Goal: Task Accomplishment & Management: Complete application form

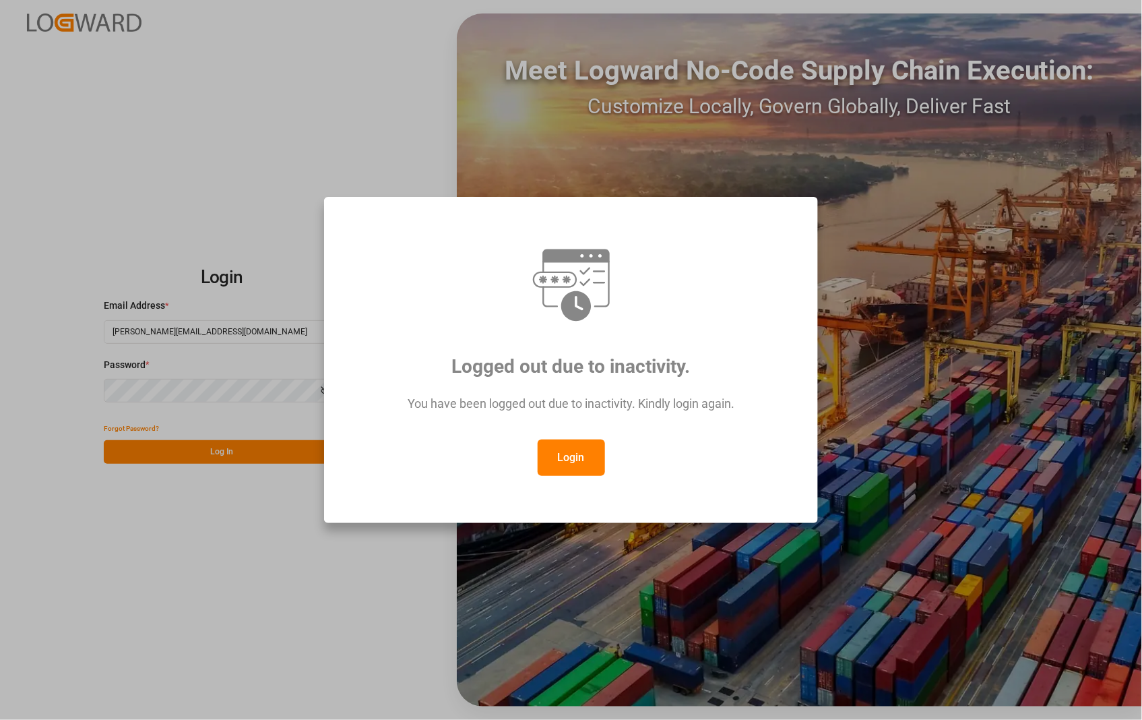
click at [576, 455] on button "Login" at bounding box center [571, 457] width 67 height 36
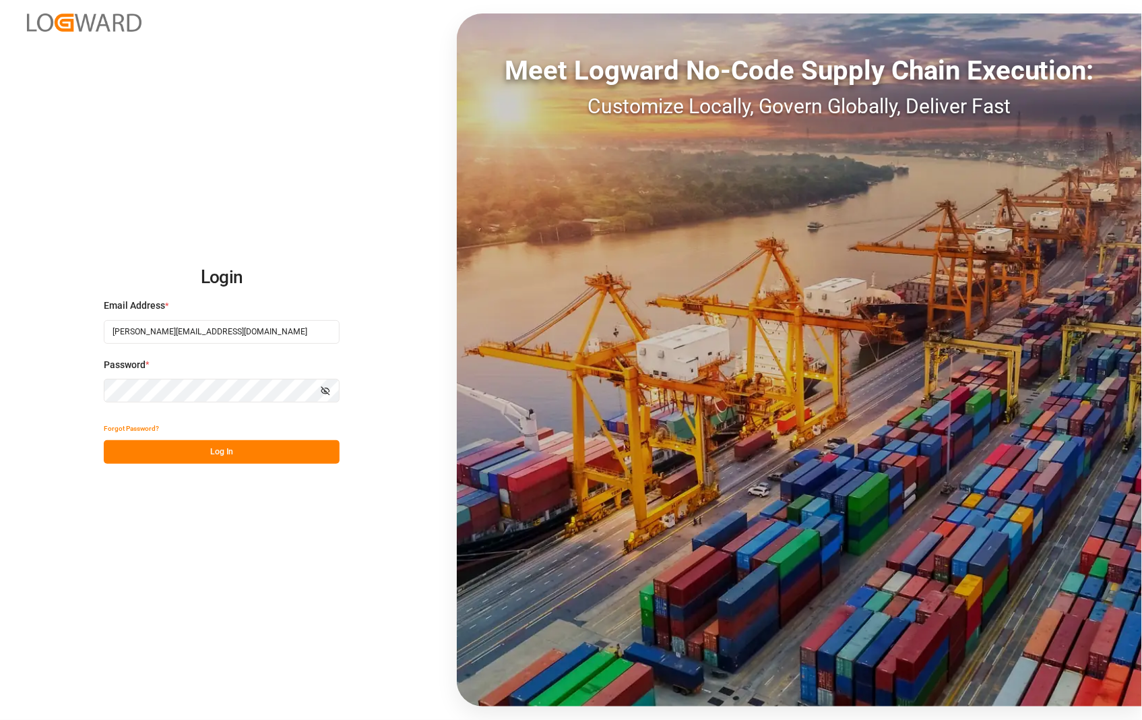
click at [223, 453] on button "Log In" at bounding box center [222, 452] width 236 height 24
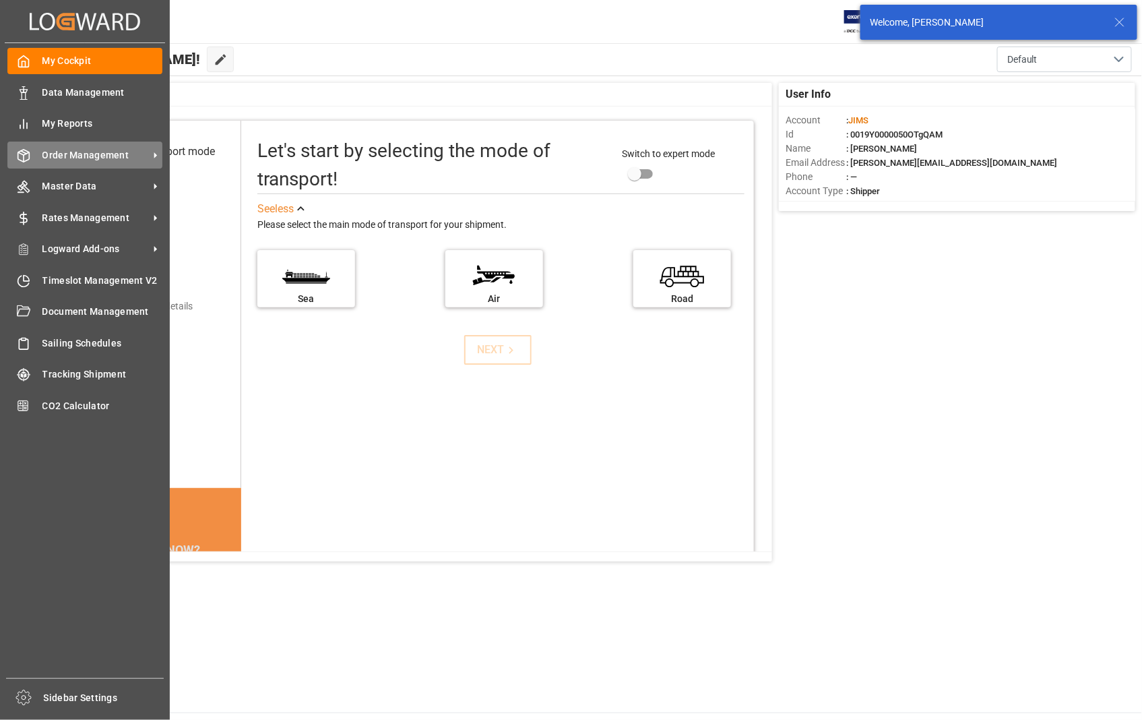
click at [63, 148] on span "Order Management" at bounding box center [95, 155] width 106 height 14
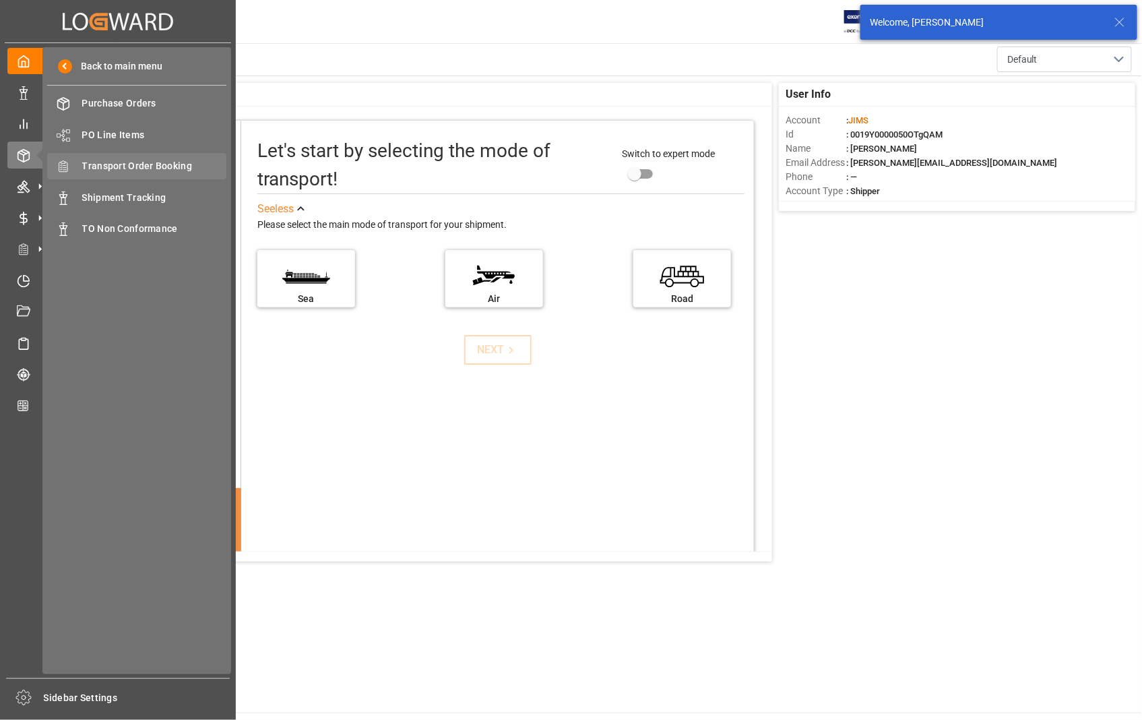
click at [146, 160] on span "Transport Order Booking" at bounding box center [154, 166] width 145 height 14
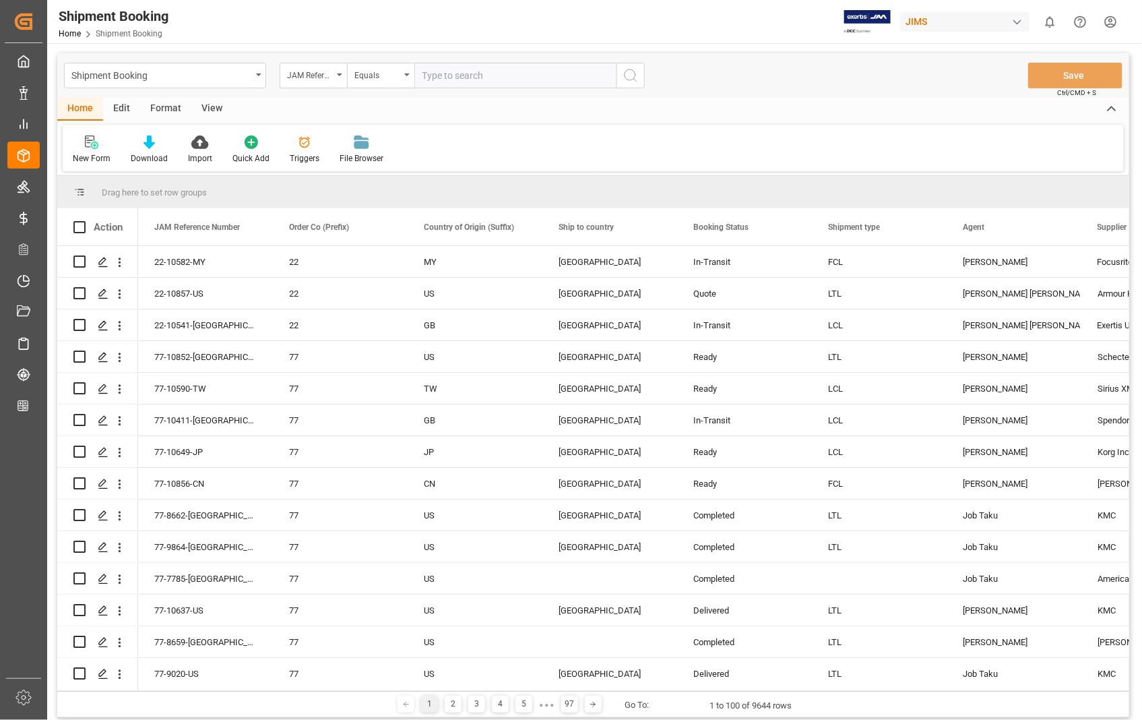
click at [90, 146] on icon at bounding box center [91, 141] width 13 height 13
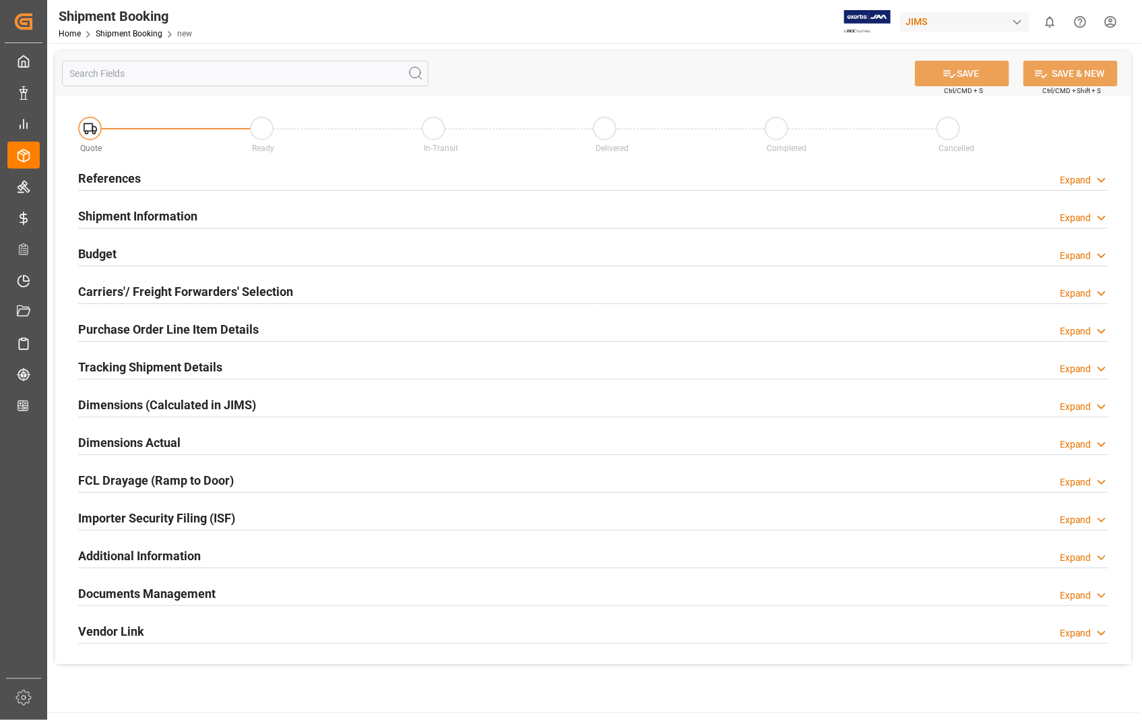
click at [101, 179] on h2 "References" at bounding box center [109, 178] width 63 height 18
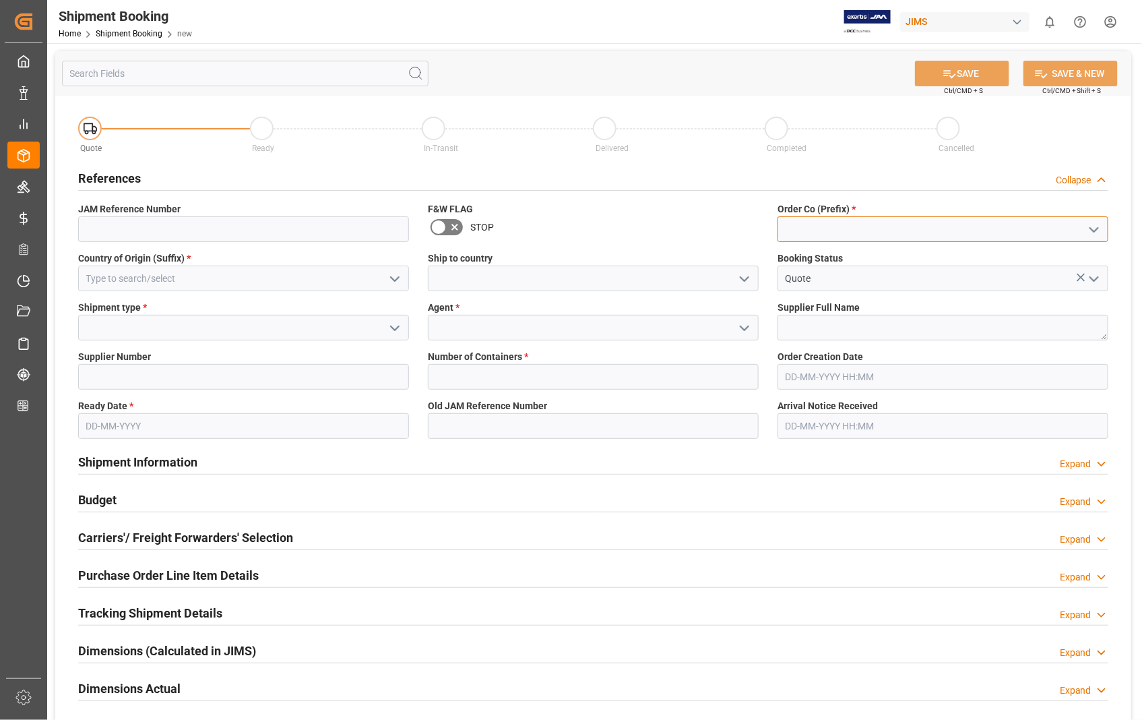
click at [799, 232] on input at bounding box center [942, 229] width 331 height 26
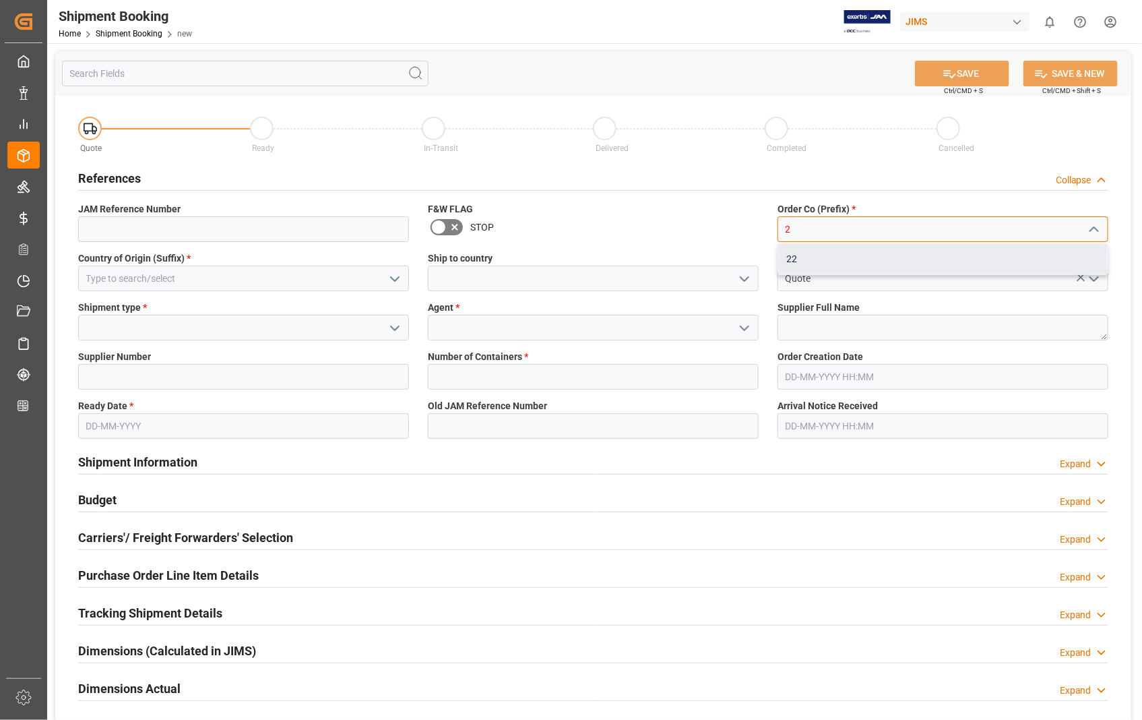
click at [790, 258] on div "22" at bounding box center [942, 259] width 329 height 30
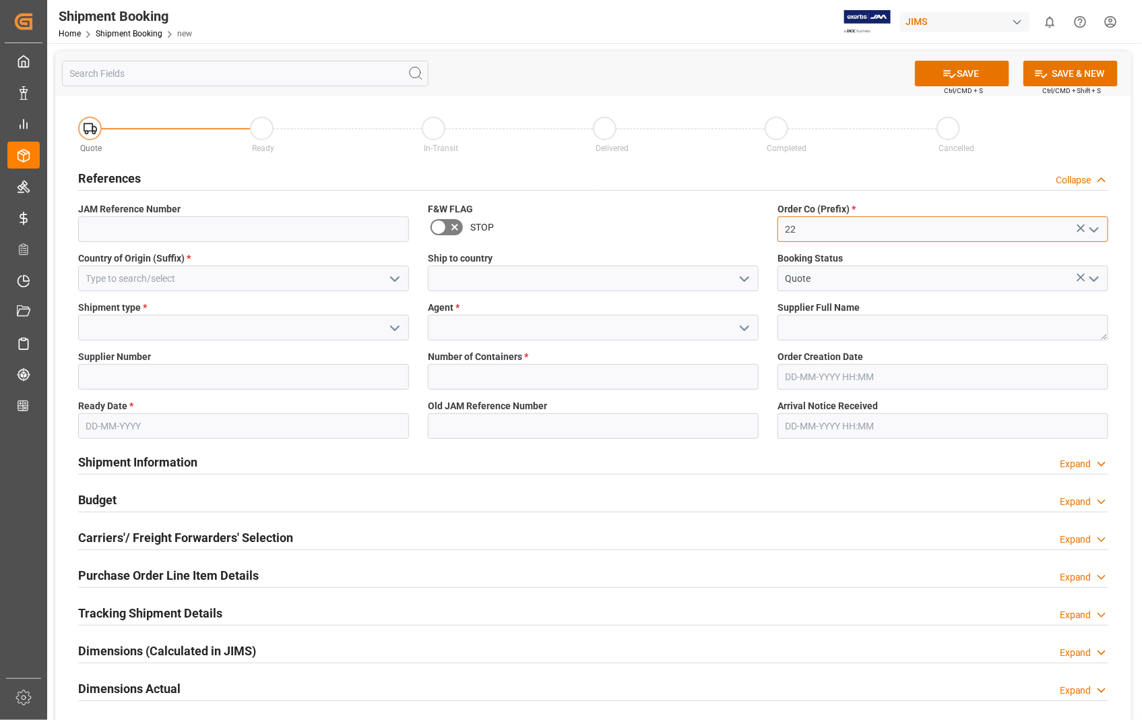
type input "22"
click at [205, 270] on input at bounding box center [243, 278] width 331 height 26
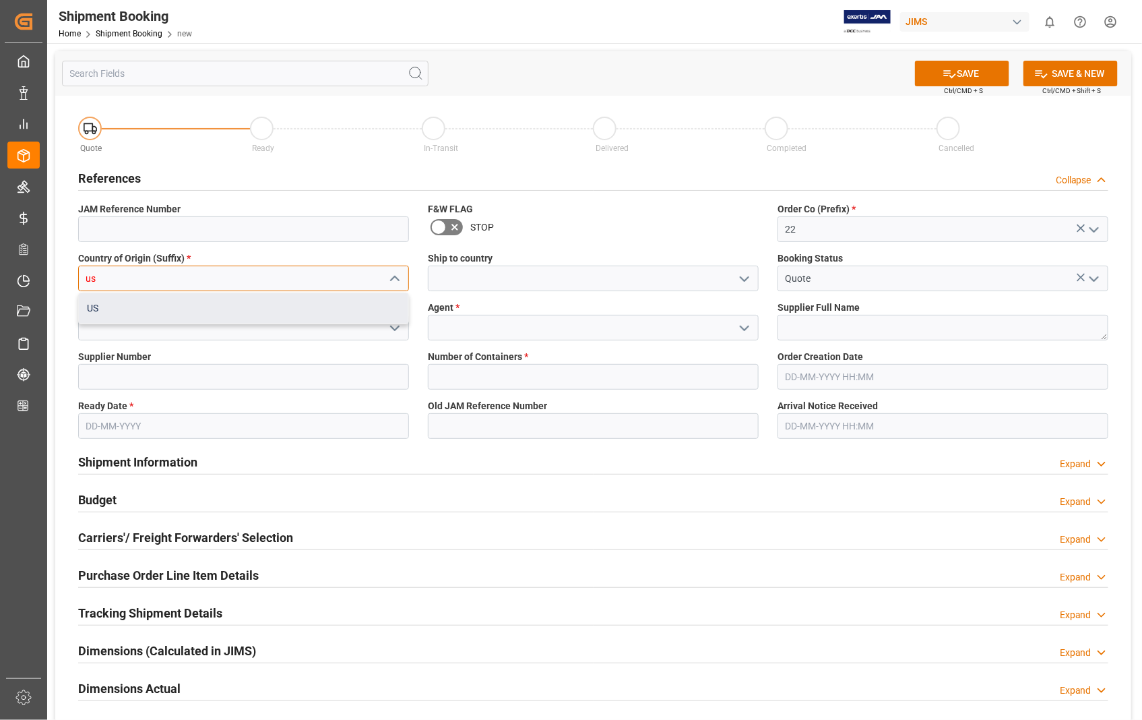
click at [112, 301] on div "US" at bounding box center [243, 308] width 329 height 30
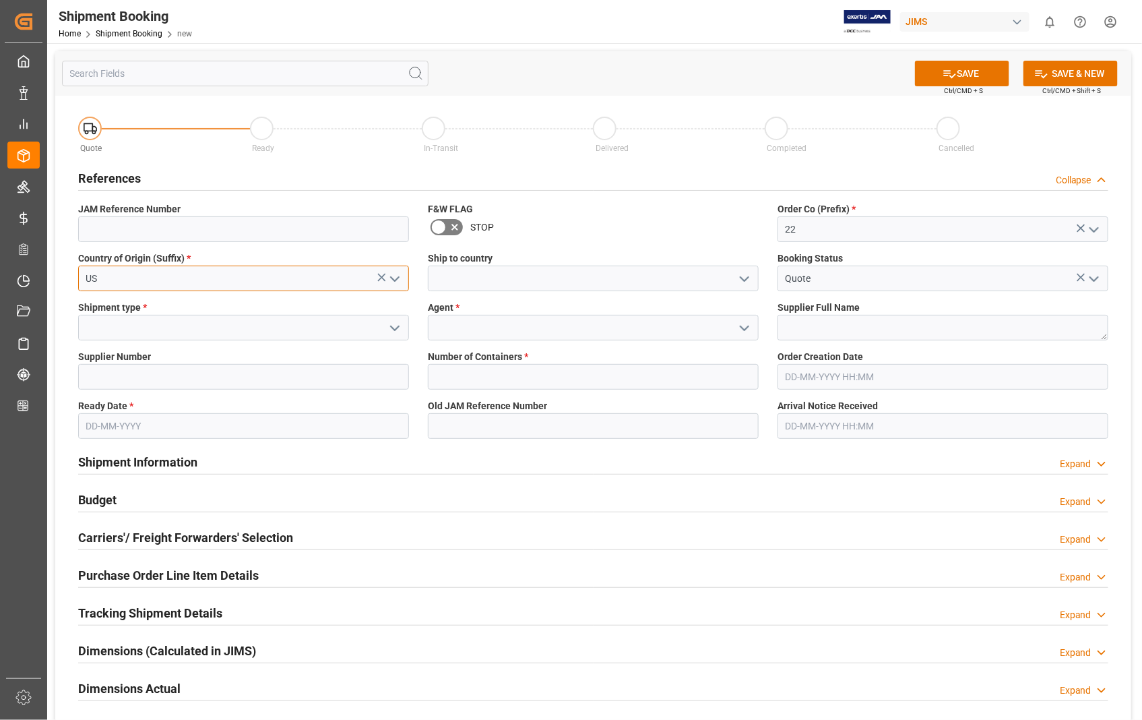
type input "US"
click at [532, 274] on input at bounding box center [593, 278] width 331 height 26
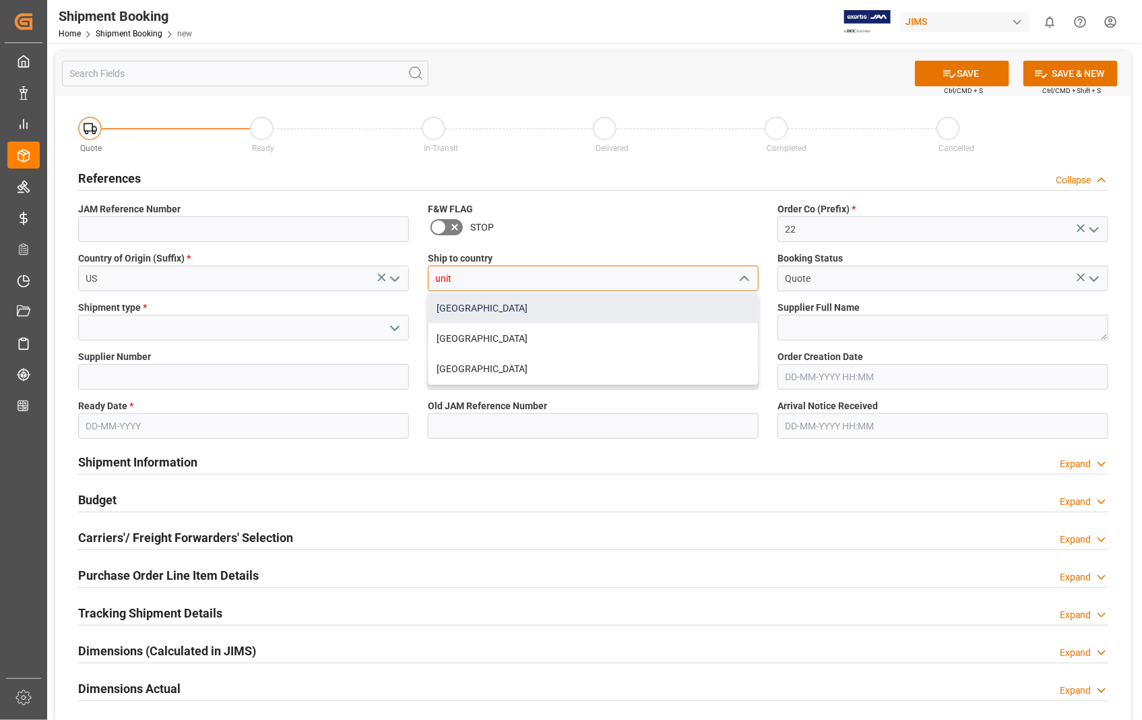
click at [497, 307] on div "[GEOGRAPHIC_DATA]" at bounding box center [592, 308] width 329 height 30
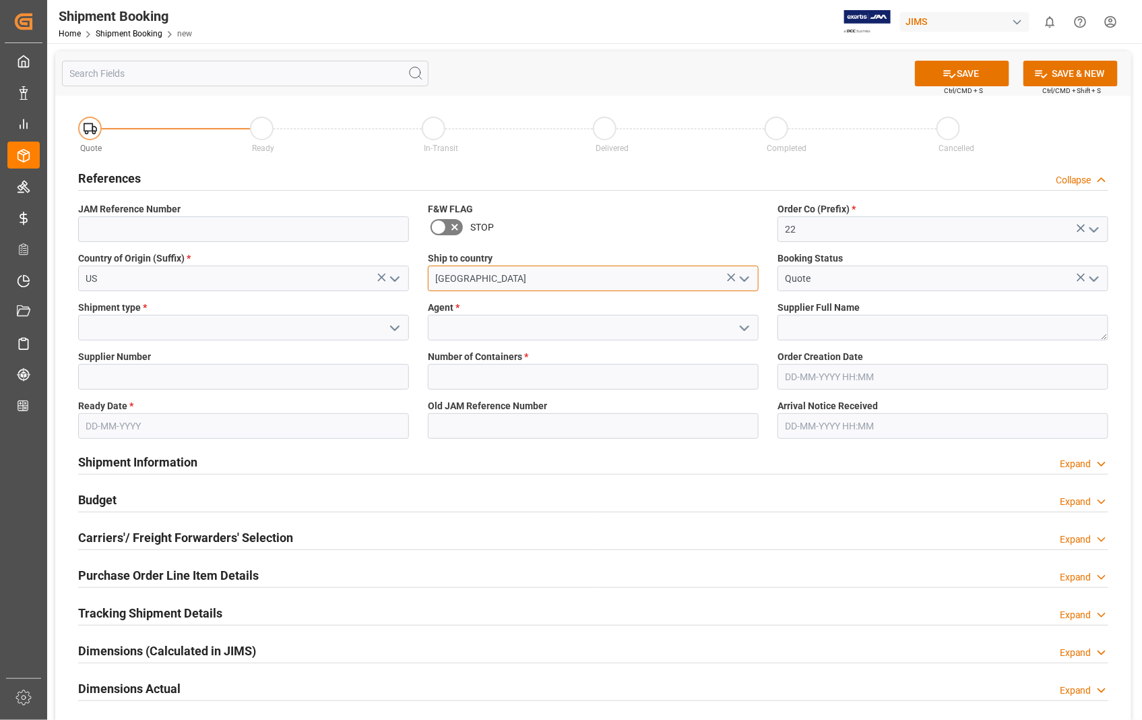
type input "[GEOGRAPHIC_DATA]"
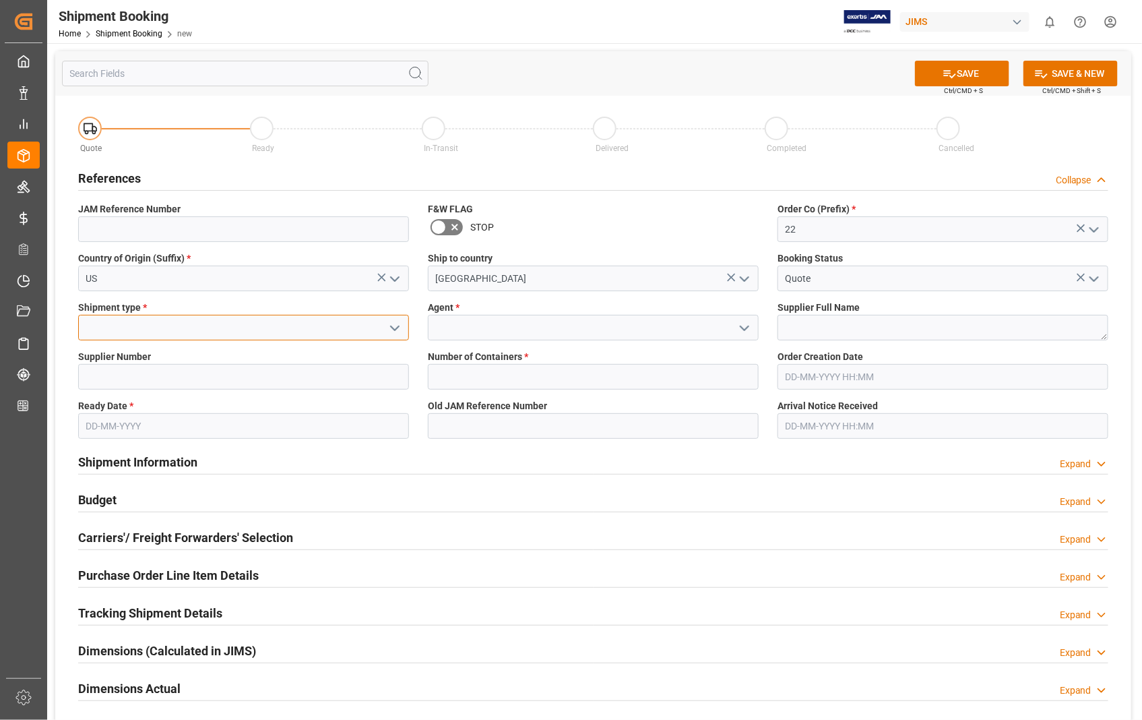
click at [221, 327] on input at bounding box center [243, 328] width 331 height 26
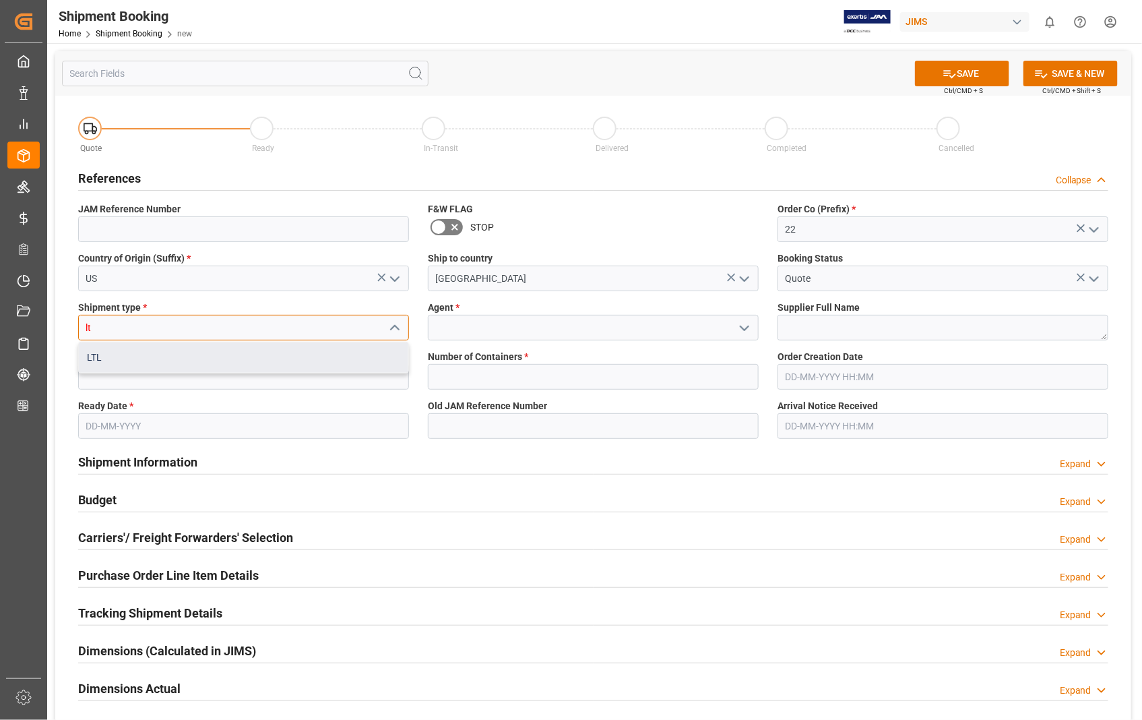
click at [101, 357] on div "LTL" at bounding box center [243, 357] width 329 height 30
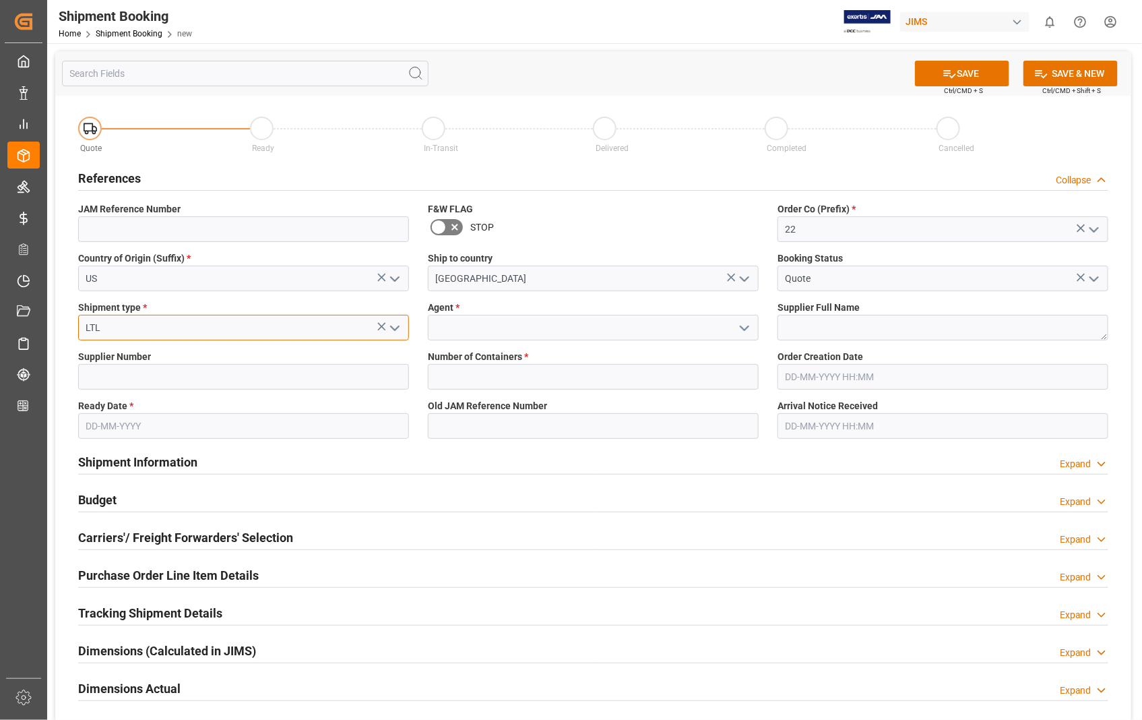
type input "LTL"
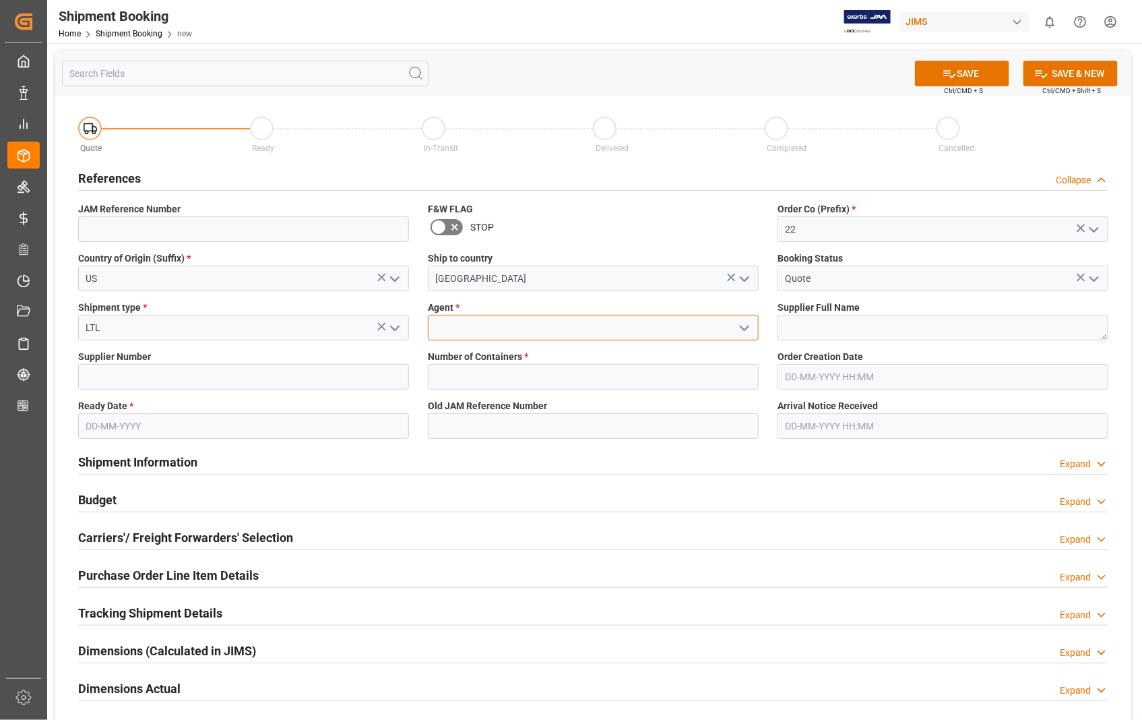
click at [497, 325] on input at bounding box center [593, 328] width 331 height 26
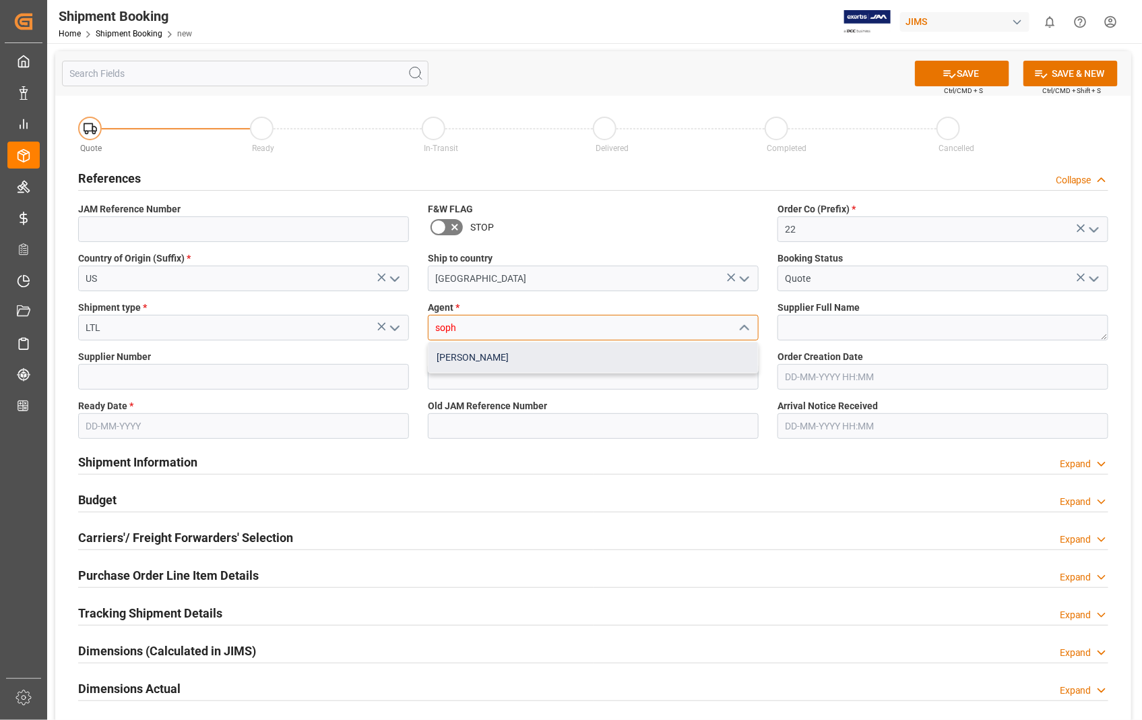
click at [458, 358] on div "[PERSON_NAME]" at bounding box center [592, 357] width 329 height 30
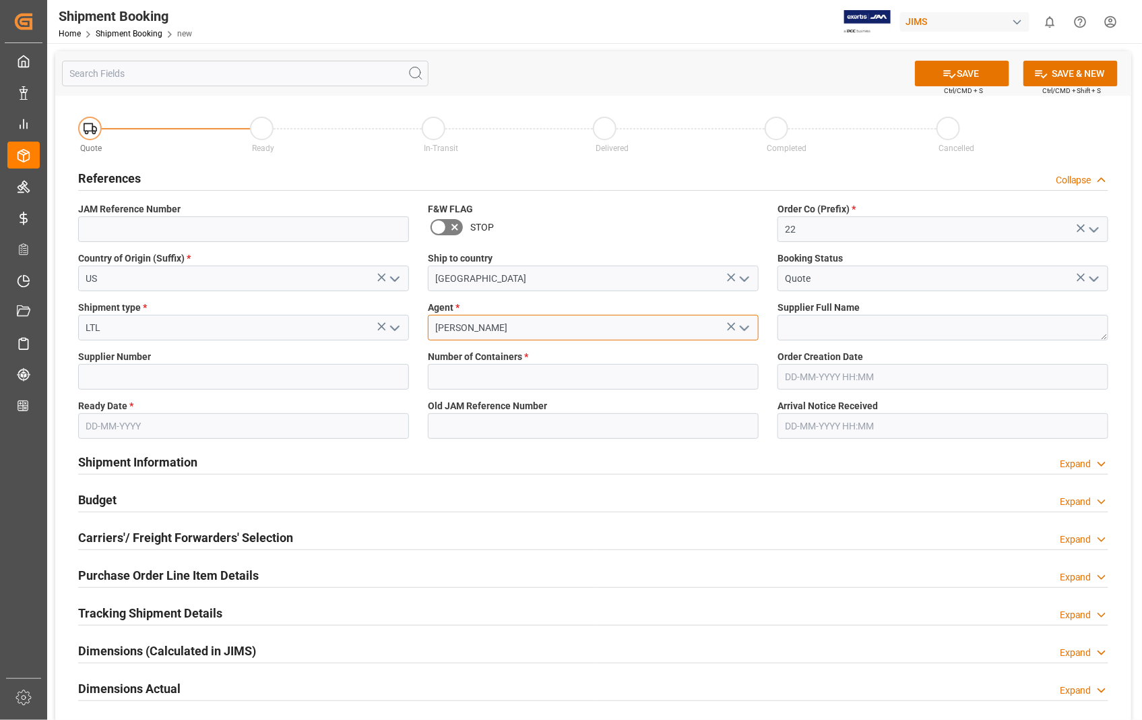
type input "[PERSON_NAME]"
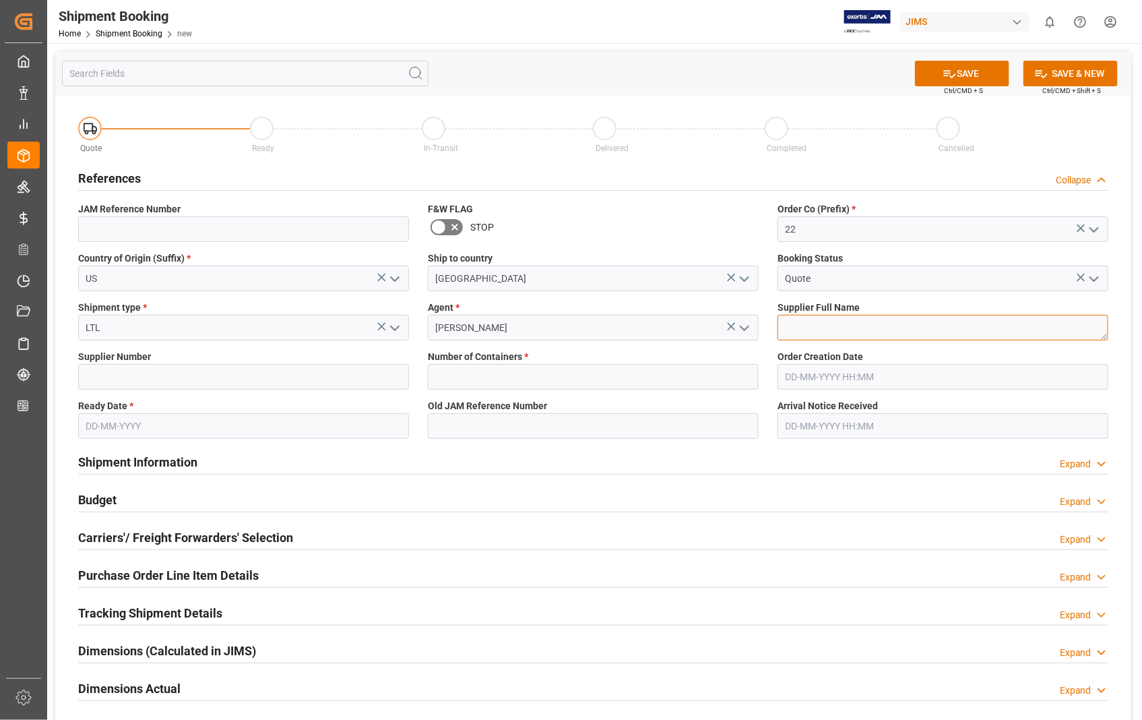
click at [816, 331] on textarea at bounding box center [942, 328] width 331 height 26
paste textarea "[PERSON_NAME] & Associates, Inc"
type textarea "[PERSON_NAME] & Associates, Inc"
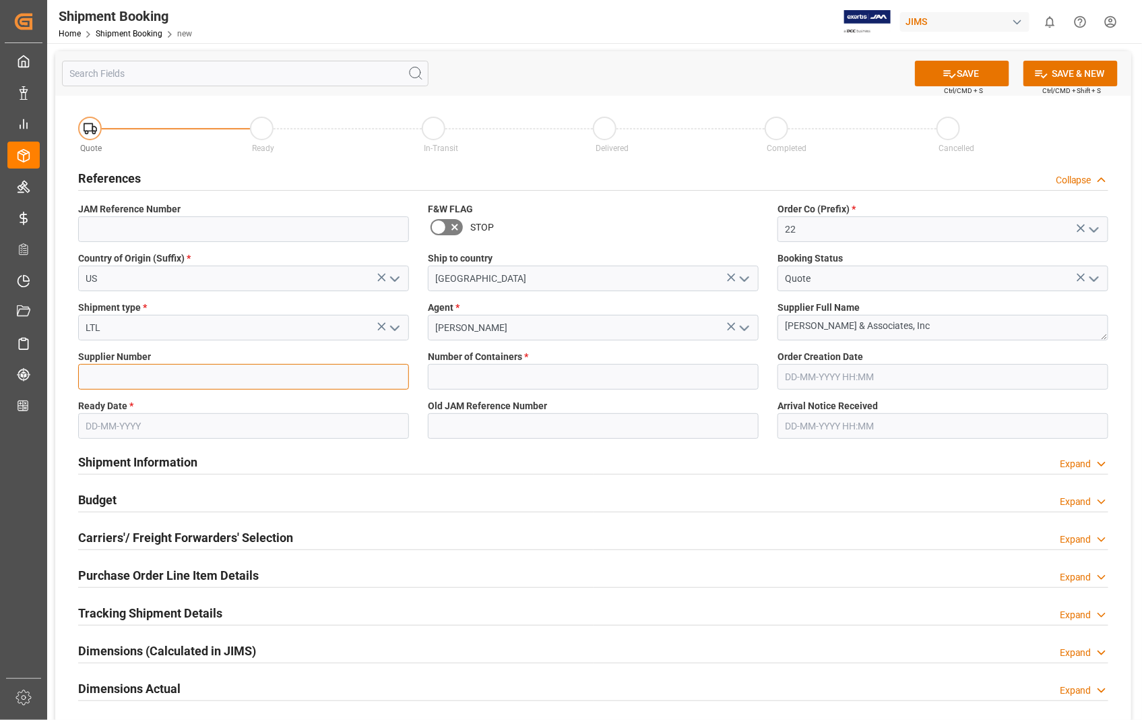
click at [281, 379] on input at bounding box center [243, 377] width 331 height 26
click at [102, 382] on input at bounding box center [243, 377] width 331 height 26
paste input "404703"
type input "404703"
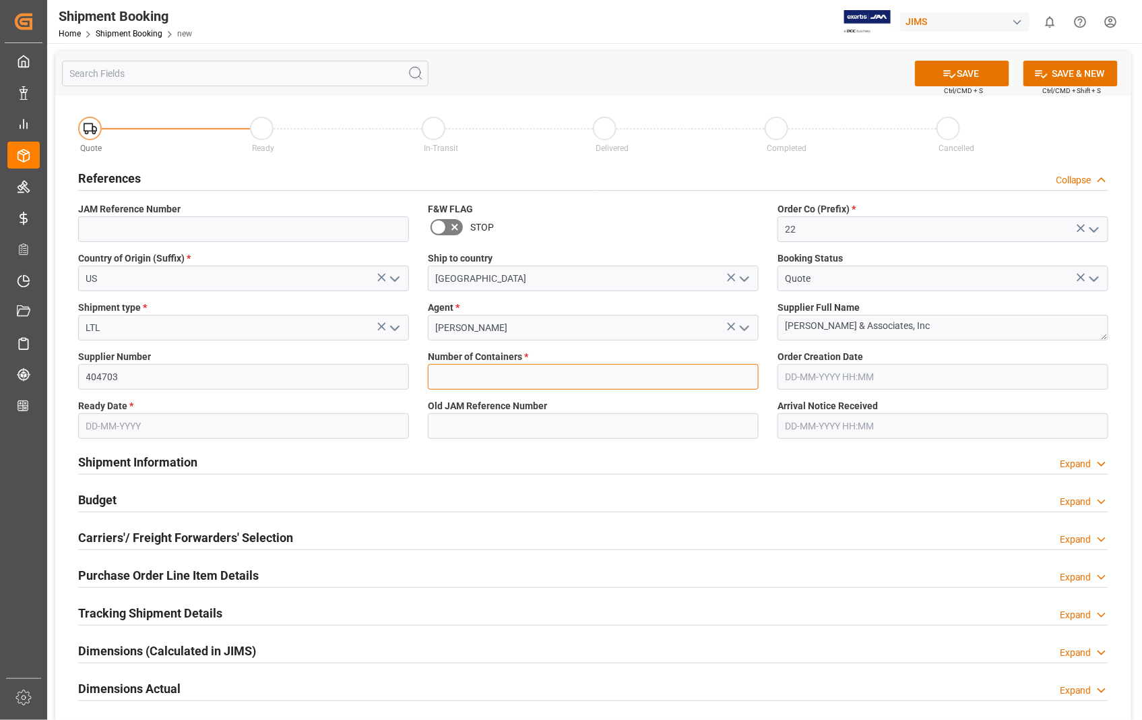
click at [496, 373] on input "text" at bounding box center [593, 377] width 331 height 26
type input "0"
type input "22-10784-[GEOGRAPHIC_DATA]"
type input "[DATE] 18:31"
type input "[DATE]"
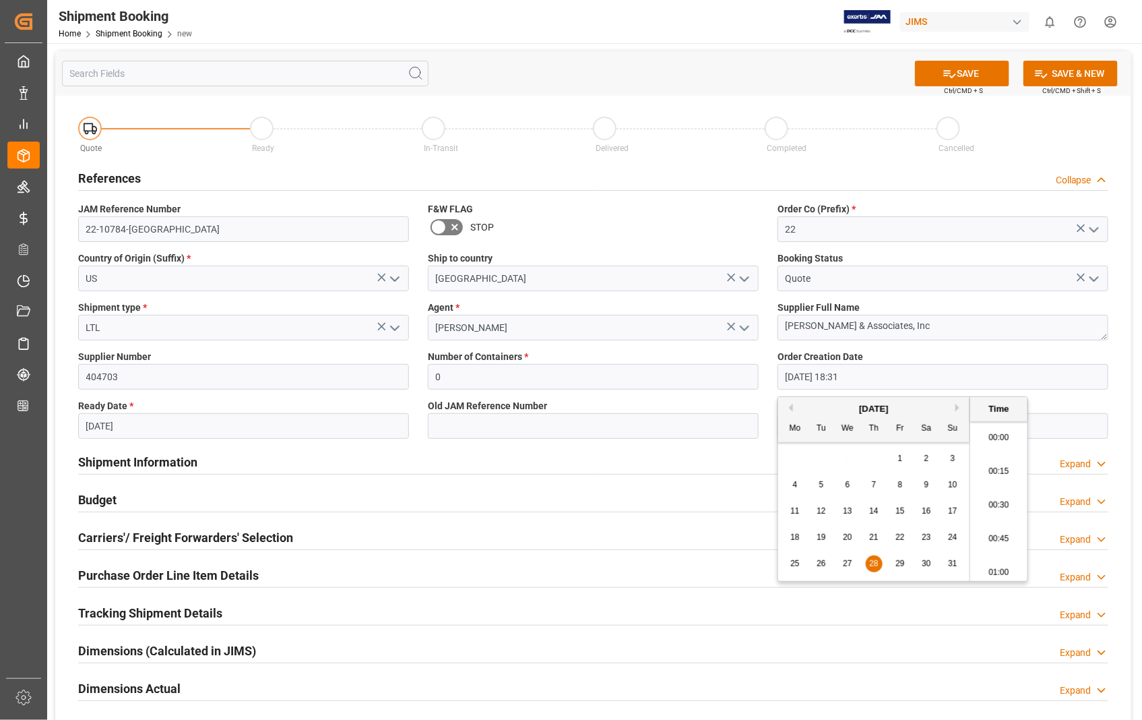
click at [885, 373] on input "[DATE] 18:31" at bounding box center [942, 377] width 331 height 26
click at [899, 483] on span "8" at bounding box center [900, 484] width 5 height 9
type input "[DATE] 18:31"
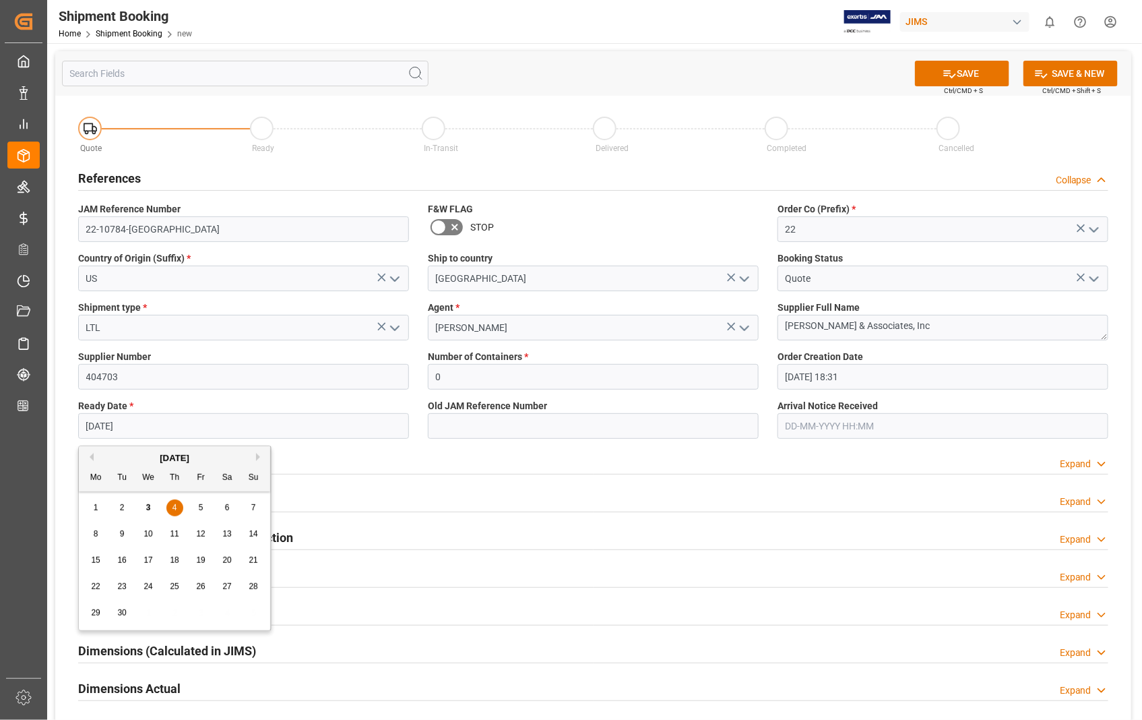
click at [206, 420] on input "[DATE]" at bounding box center [243, 426] width 331 height 26
click at [123, 533] on span "9" at bounding box center [122, 533] width 5 height 9
type input "[DATE]"
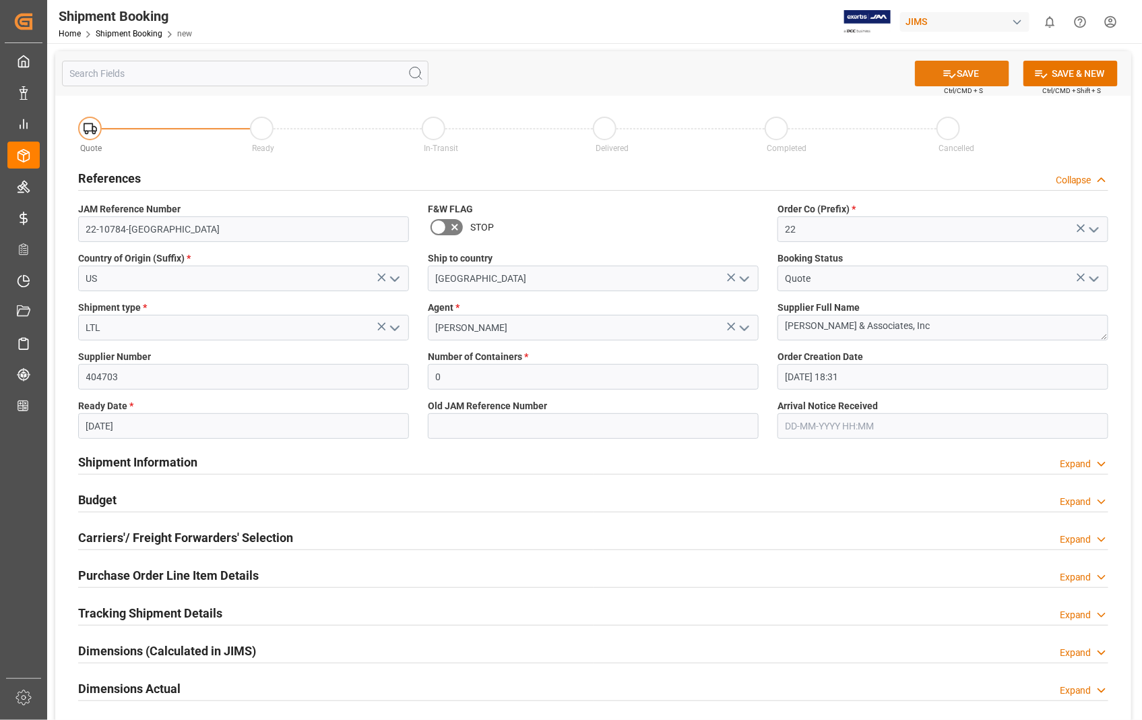
click at [963, 76] on button "SAVE" at bounding box center [962, 74] width 94 height 26
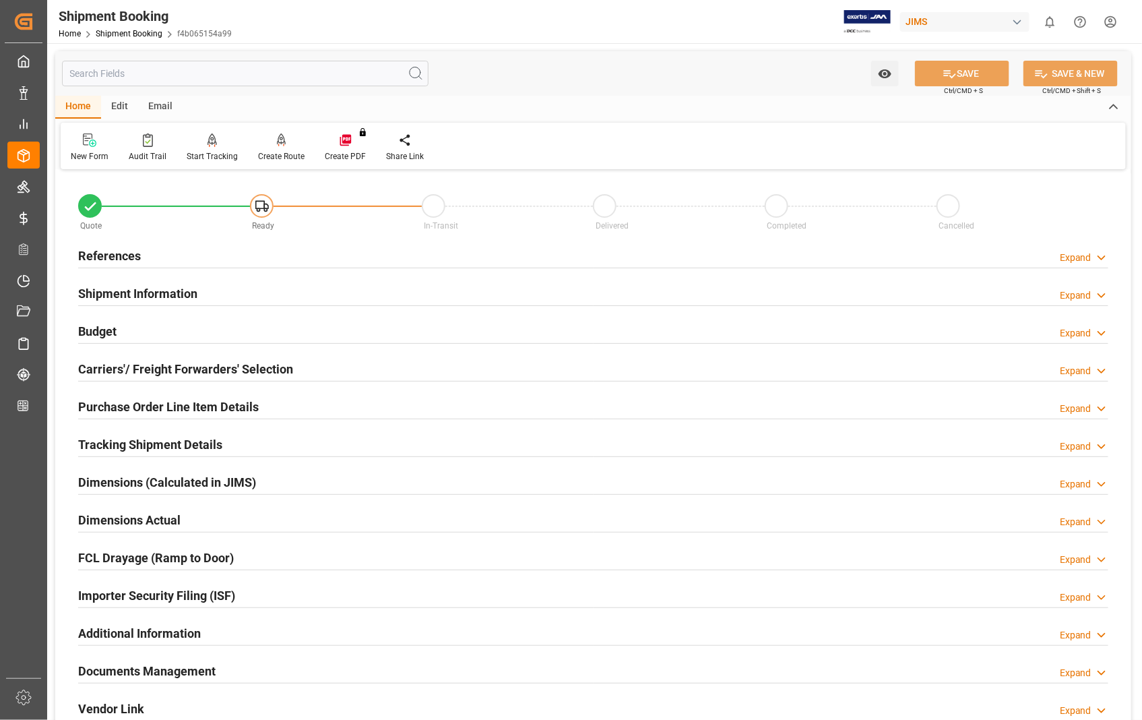
click at [160, 371] on h2 "Carriers'/ Freight Forwarders' Selection" at bounding box center [185, 369] width 215 height 18
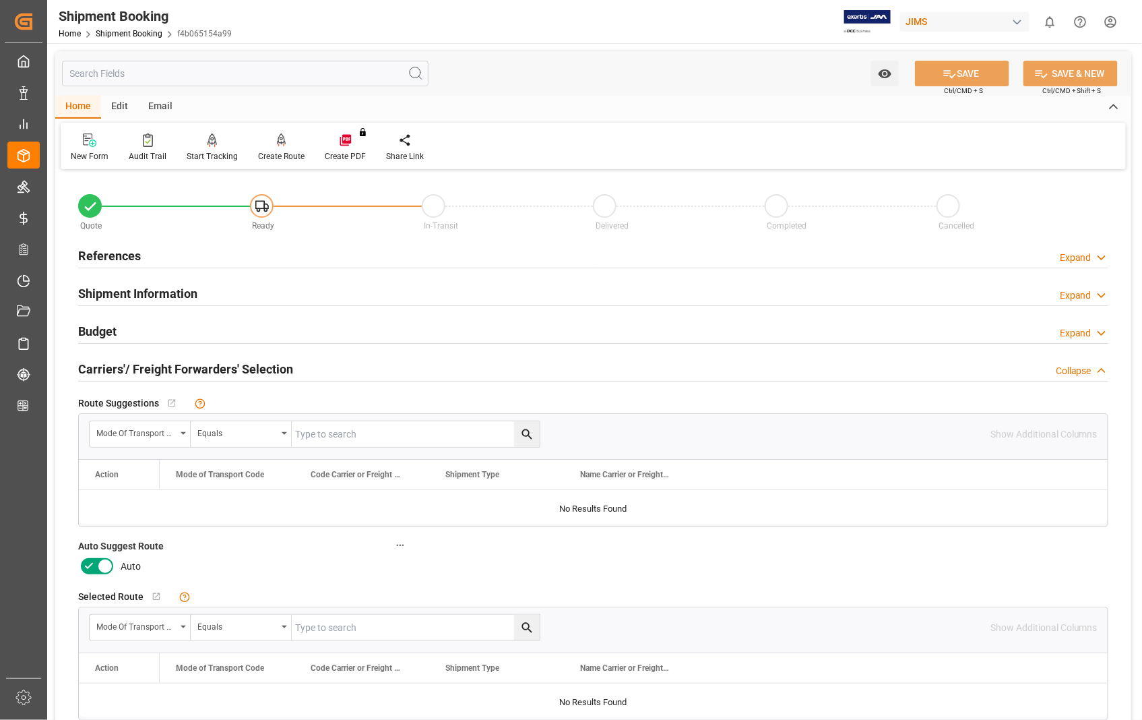
click at [98, 561] on icon at bounding box center [105, 566] width 16 height 16
click at [0, 0] on input "checkbox" at bounding box center [0, 0] width 0 height 0
click at [959, 62] on button "SAVE" at bounding box center [962, 74] width 94 height 26
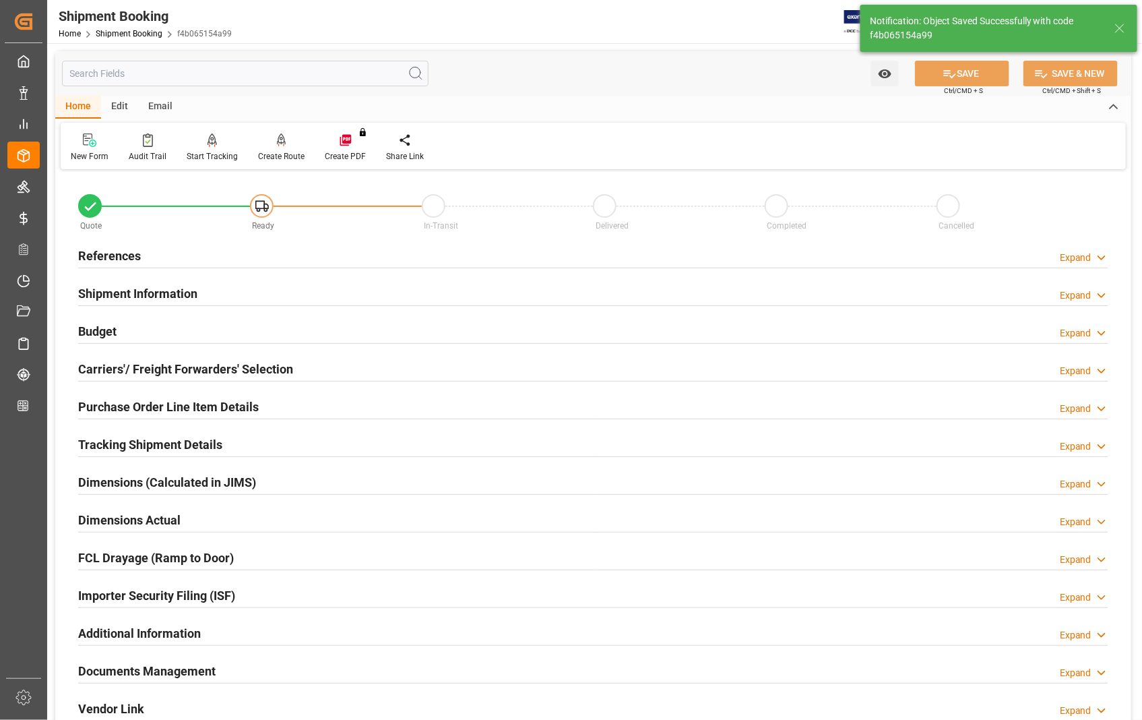
type input "Ready"
click at [111, 256] on h2 "References" at bounding box center [109, 256] width 63 height 18
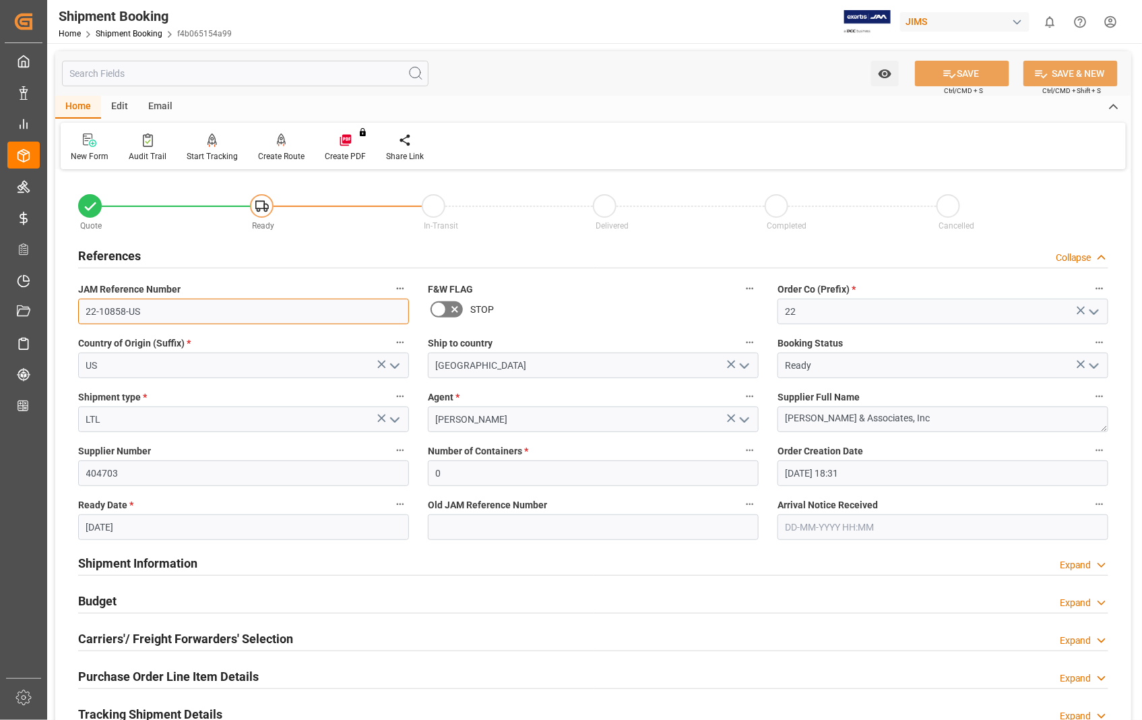
drag, startPoint x: 147, startPoint y: 313, endPoint x: 78, endPoint y: 309, distance: 68.8
click at [78, 309] on input "22-10858-US" at bounding box center [243, 311] width 331 height 26
